Goal: Task Accomplishment & Management: Use online tool/utility

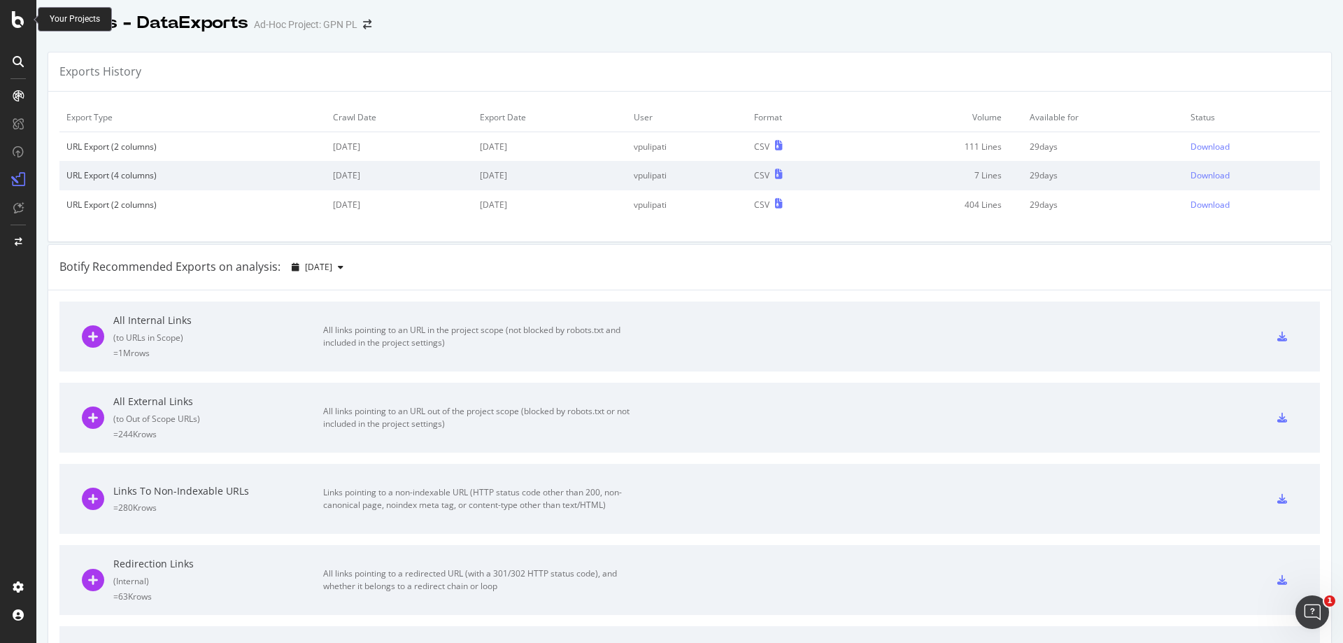
click at [16, 20] on icon at bounding box center [18, 19] width 13 height 17
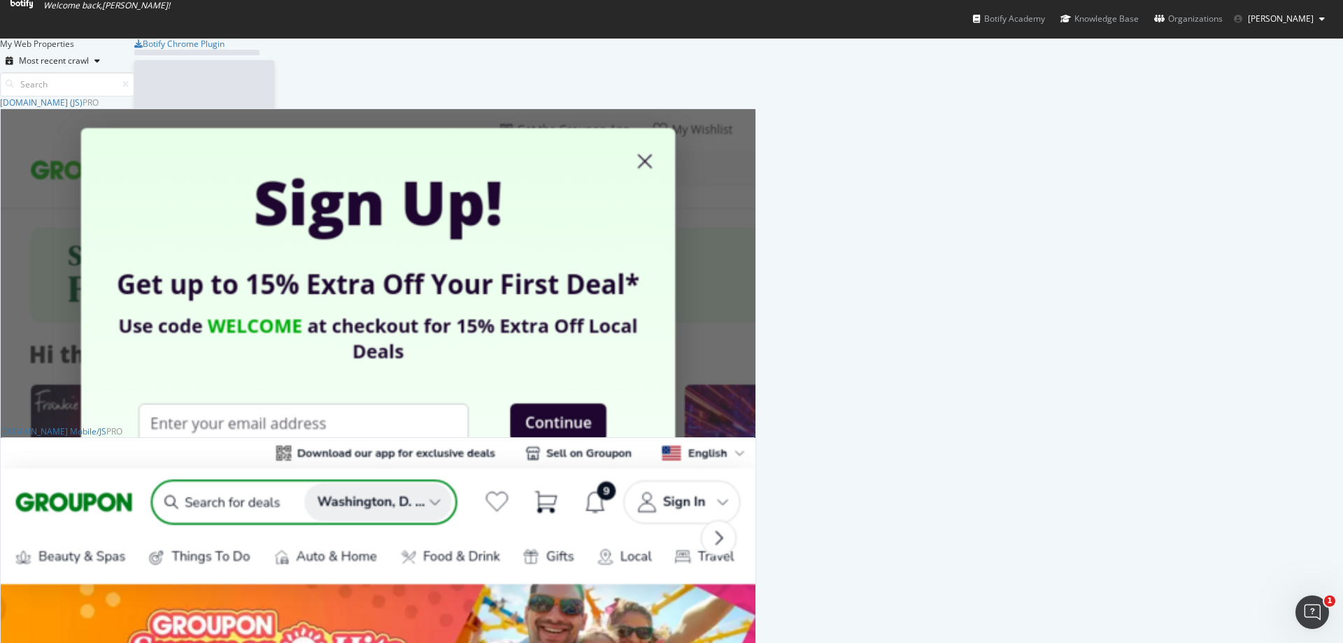
scroll to position [632, 1322]
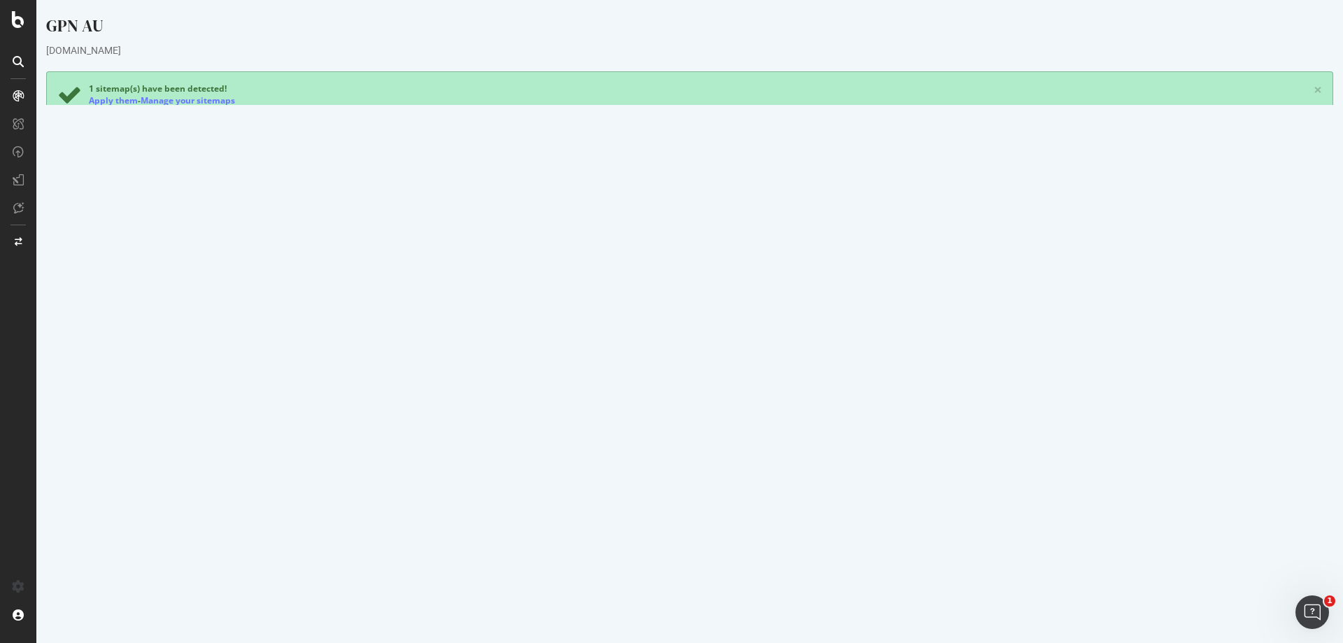
click at [672, 425] on div "Yes! Start Now Settings" at bounding box center [690, 420] width 614 height 22
click at [682, 418] on div "Yes! Start Now Settings" at bounding box center [690, 420] width 614 height 22
click at [728, 423] on link "Settings" at bounding box center [735, 419] width 31 height 12
click at [18, 17] on icon at bounding box center [18, 19] width 13 height 17
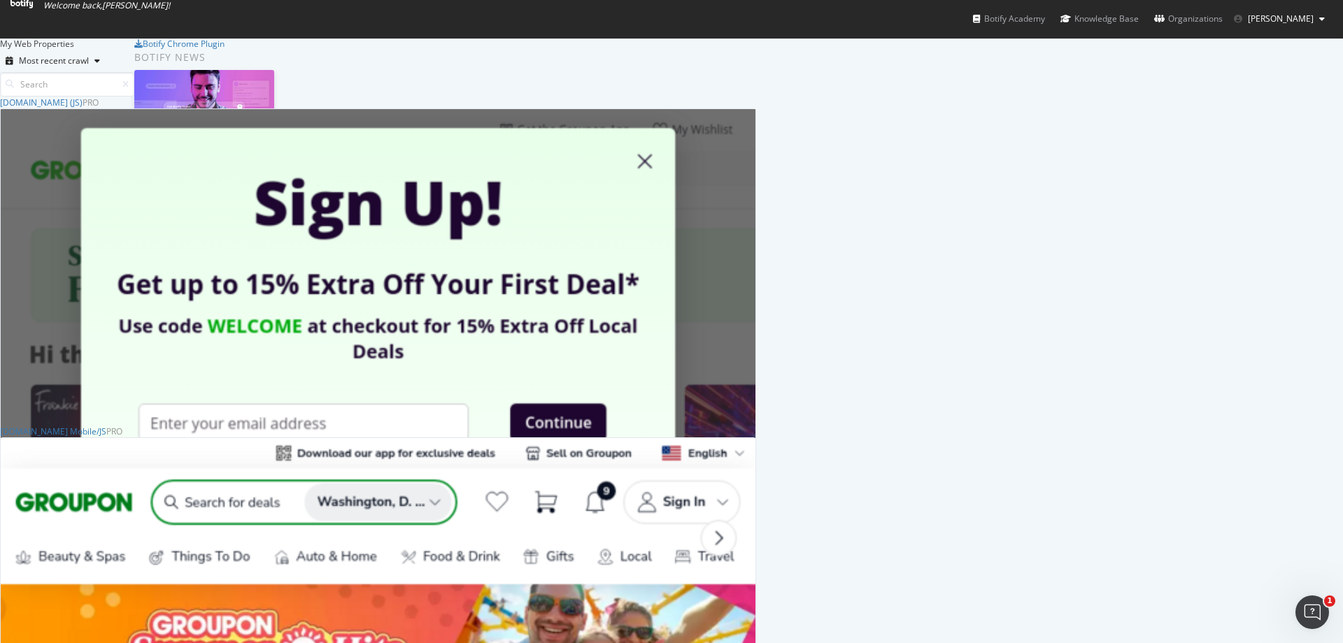
scroll to position [280, 0]
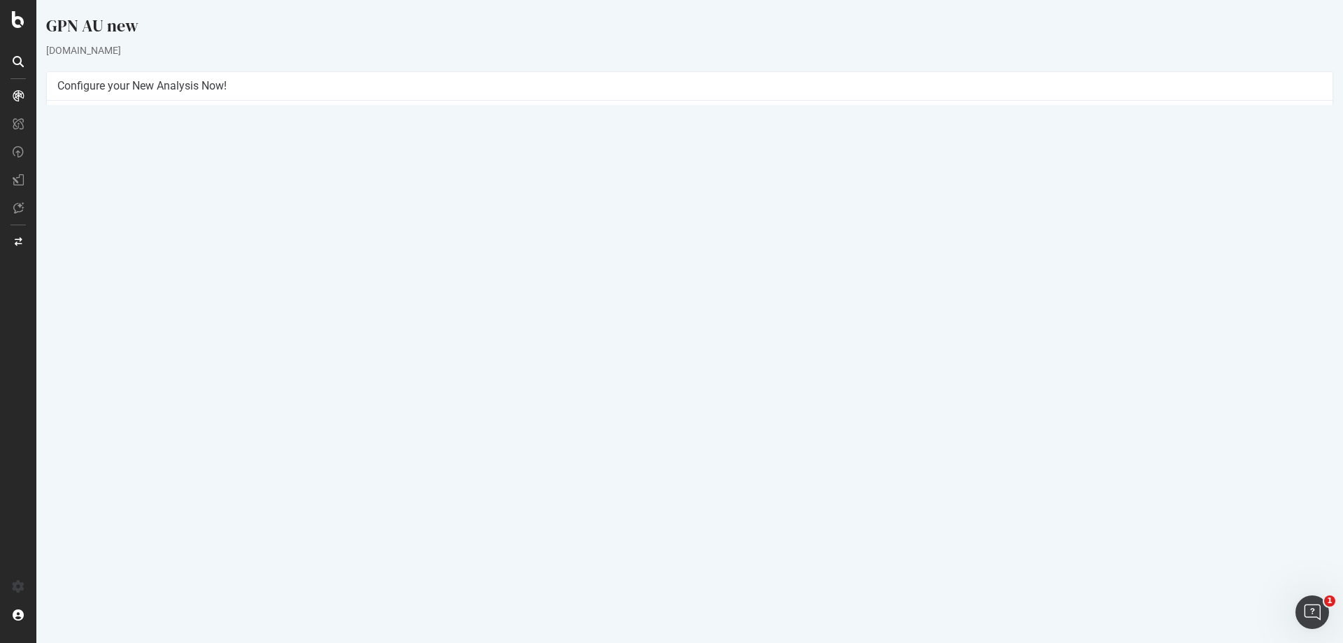
click at [681, 320] on button "Yes! Start Now" at bounding box center [672, 313] width 87 height 22
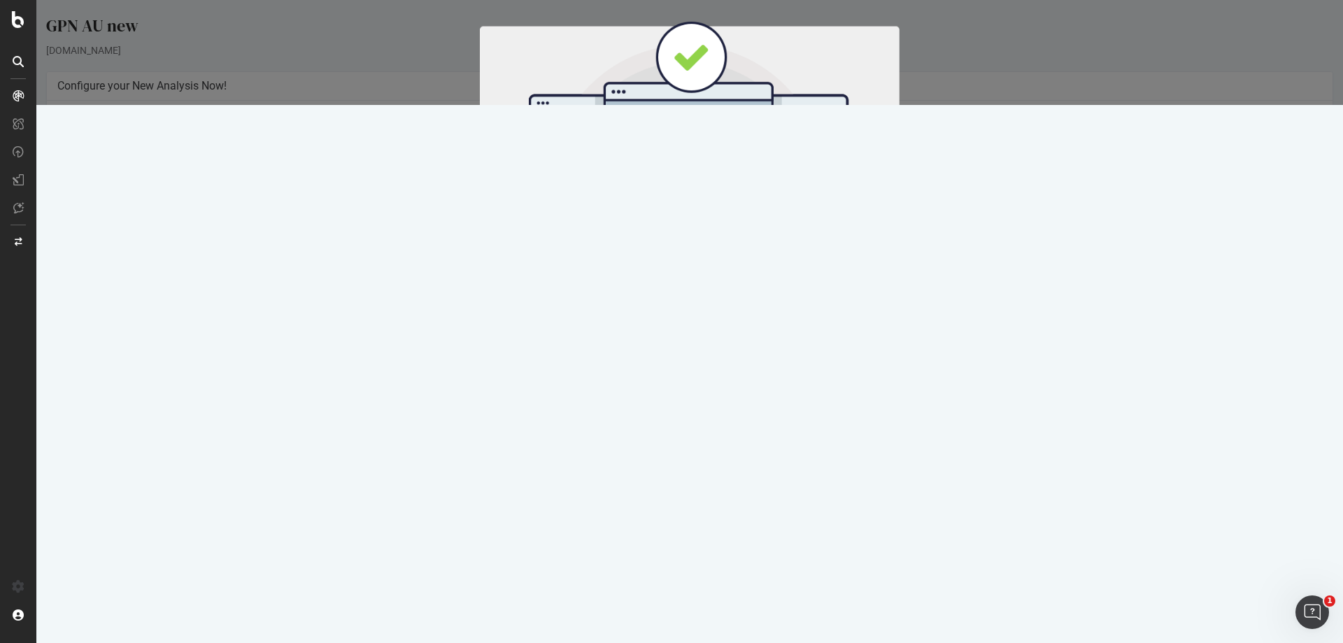
click at [716, 230] on button "Start Now" at bounding box center [716, 232] width 62 height 24
